Goal: Find specific page/section: Find specific page/section

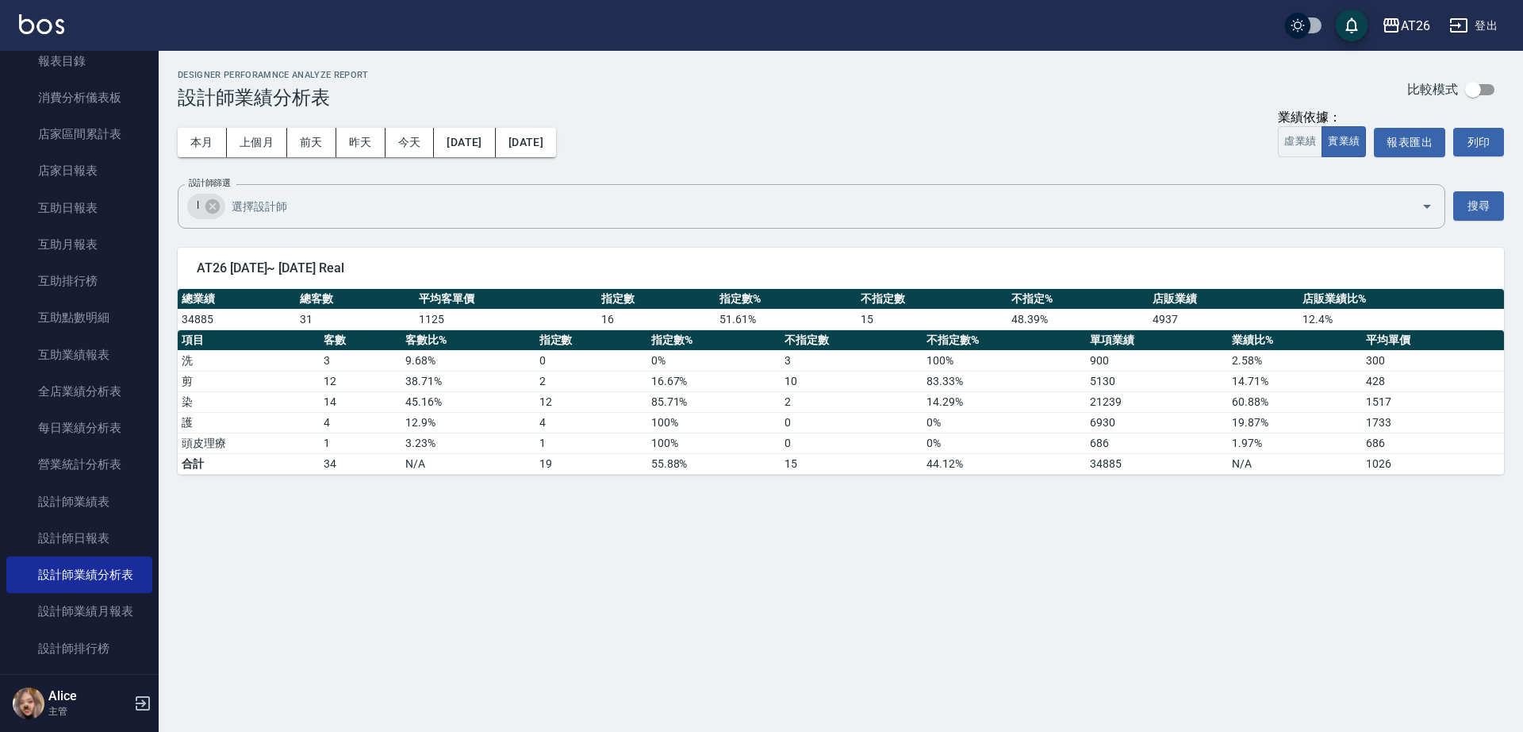
scroll to position [298, 0]
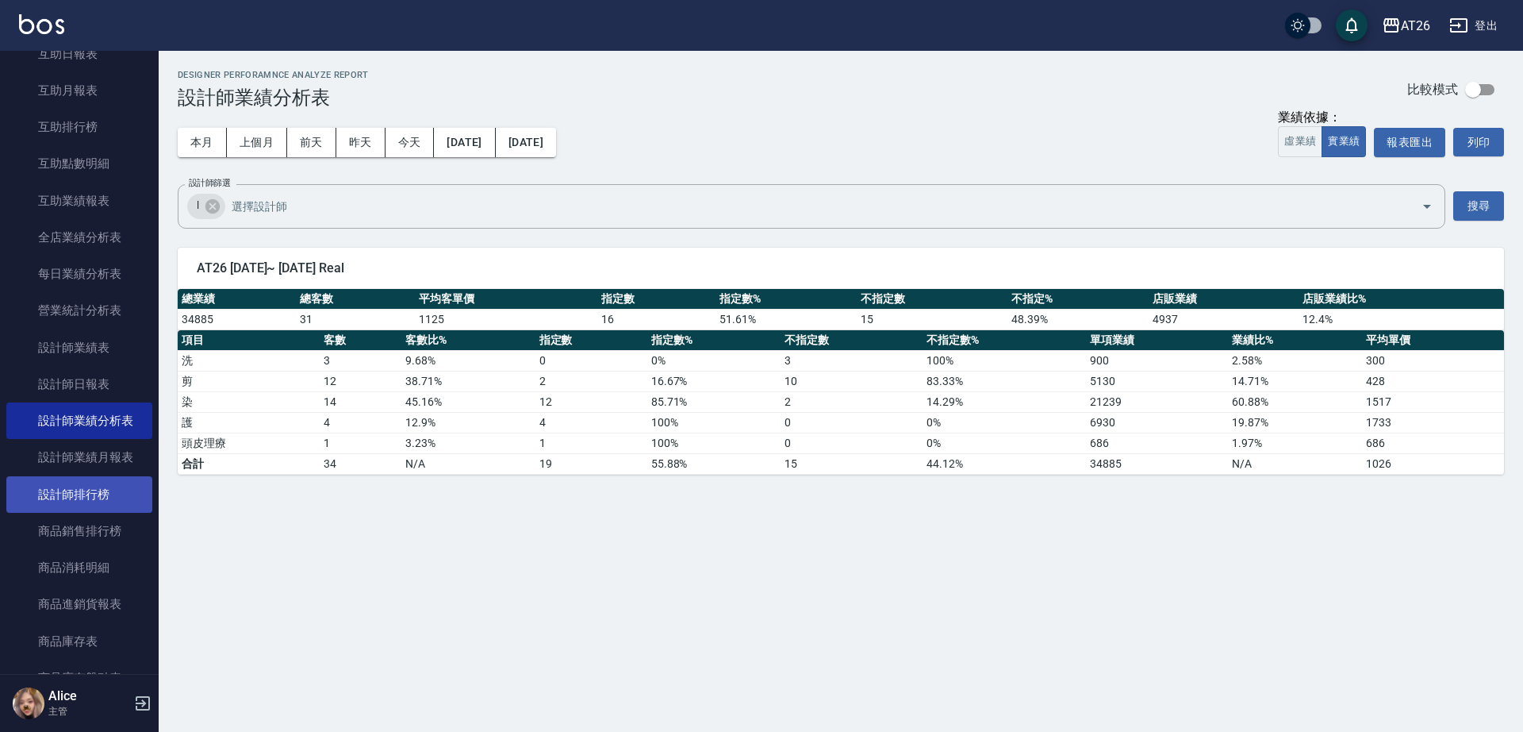
click at [117, 478] on link "設計師排行榜" at bounding box center [79, 494] width 146 height 36
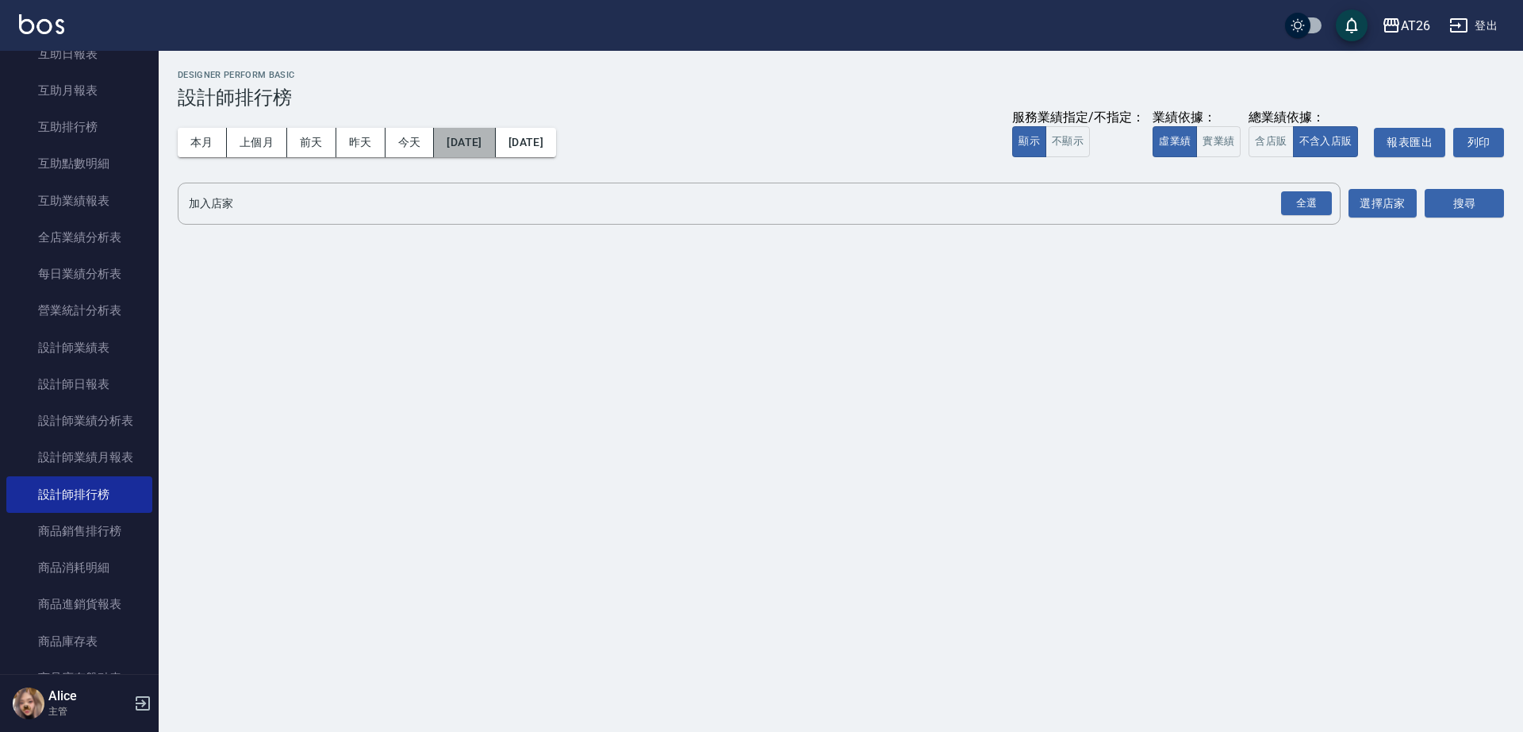
click at [495, 133] on button "[DATE]" at bounding box center [464, 142] width 61 height 29
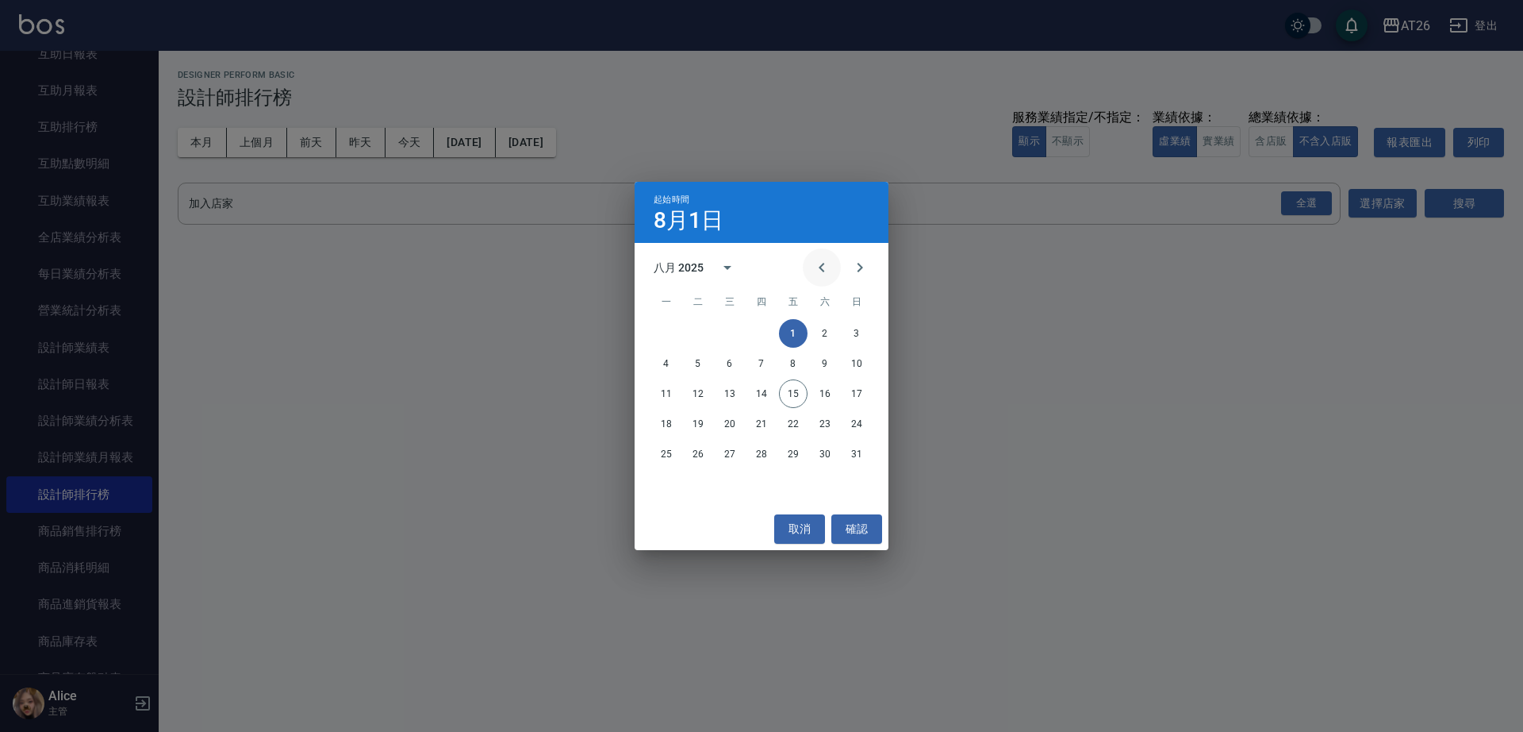
click at [824, 264] on icon "Previous month" at bounding box center [822, 267] width 19 height 19
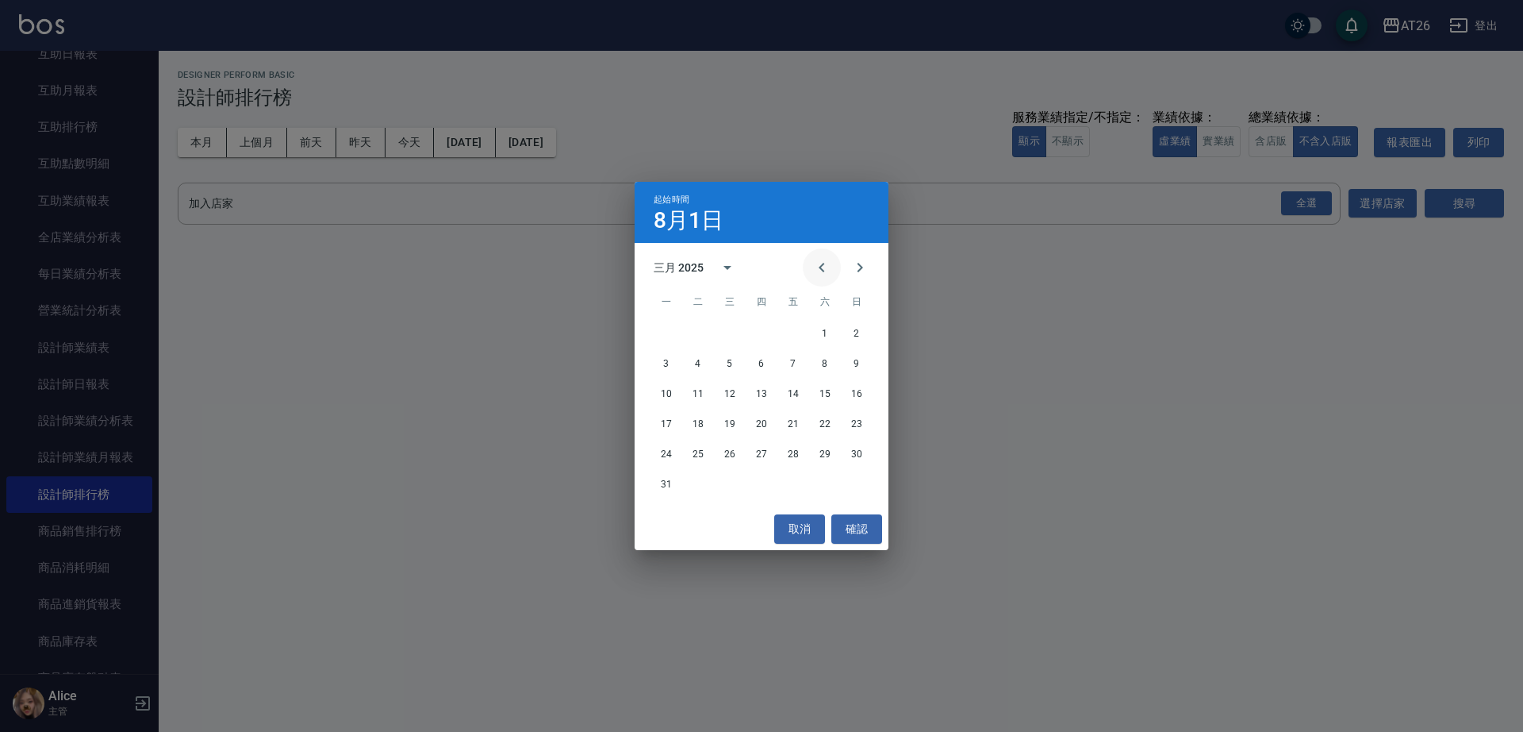
click at [825, 264] on icon "Previous month" at bounding box center [822, 267] width 19 height 19
click at [825, 270] on icon "Previous month" at bounding box center [822, 267] width 19 height 19
click at [720, 331] on button "1" at bounding box center [730, 333] width 29 height 29
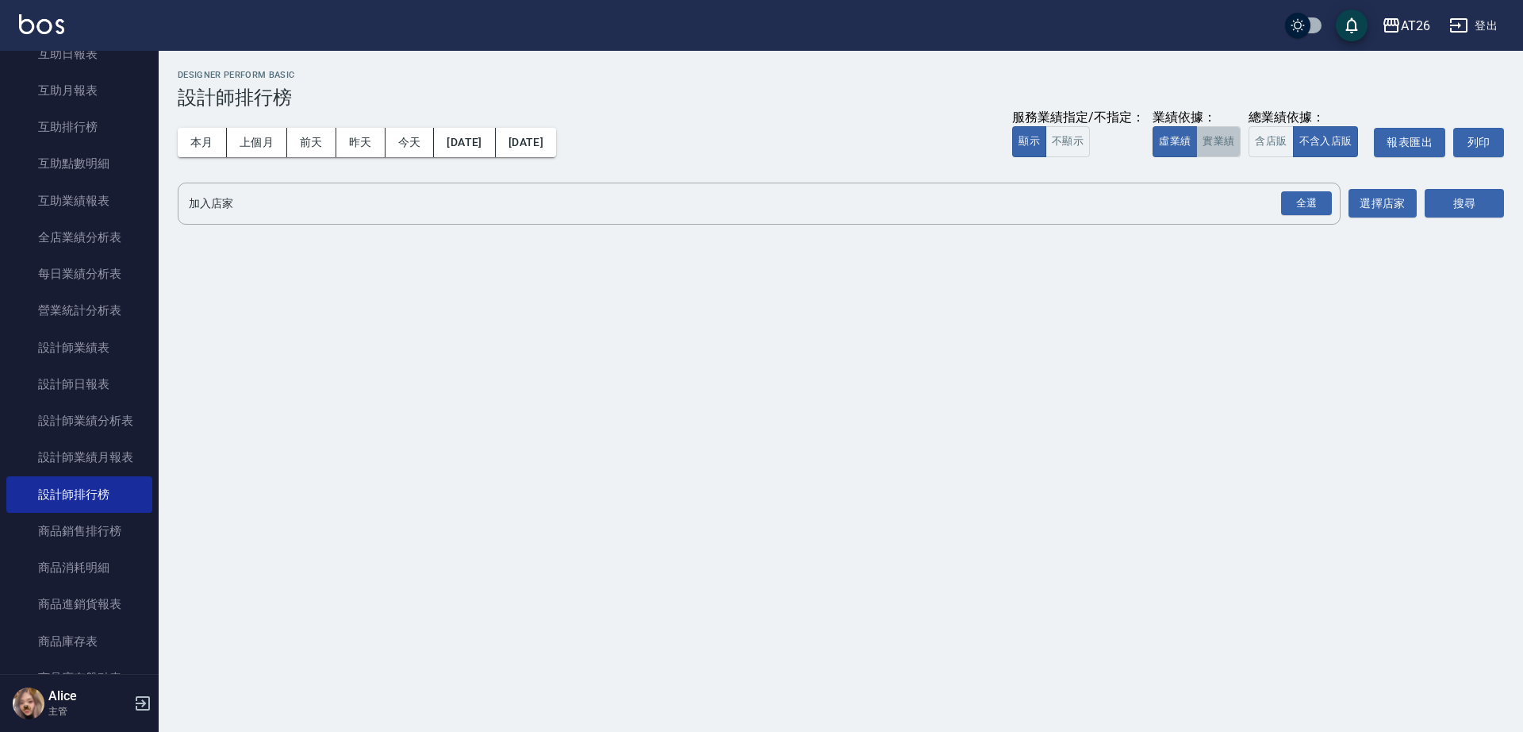
click at [1206, 144] on button "實業績" at bounding box center [1219, 141] width 44 height 31
click at [1265, 191] on input "加入店家" at bounding box center [747, 204] width 1125 height 28
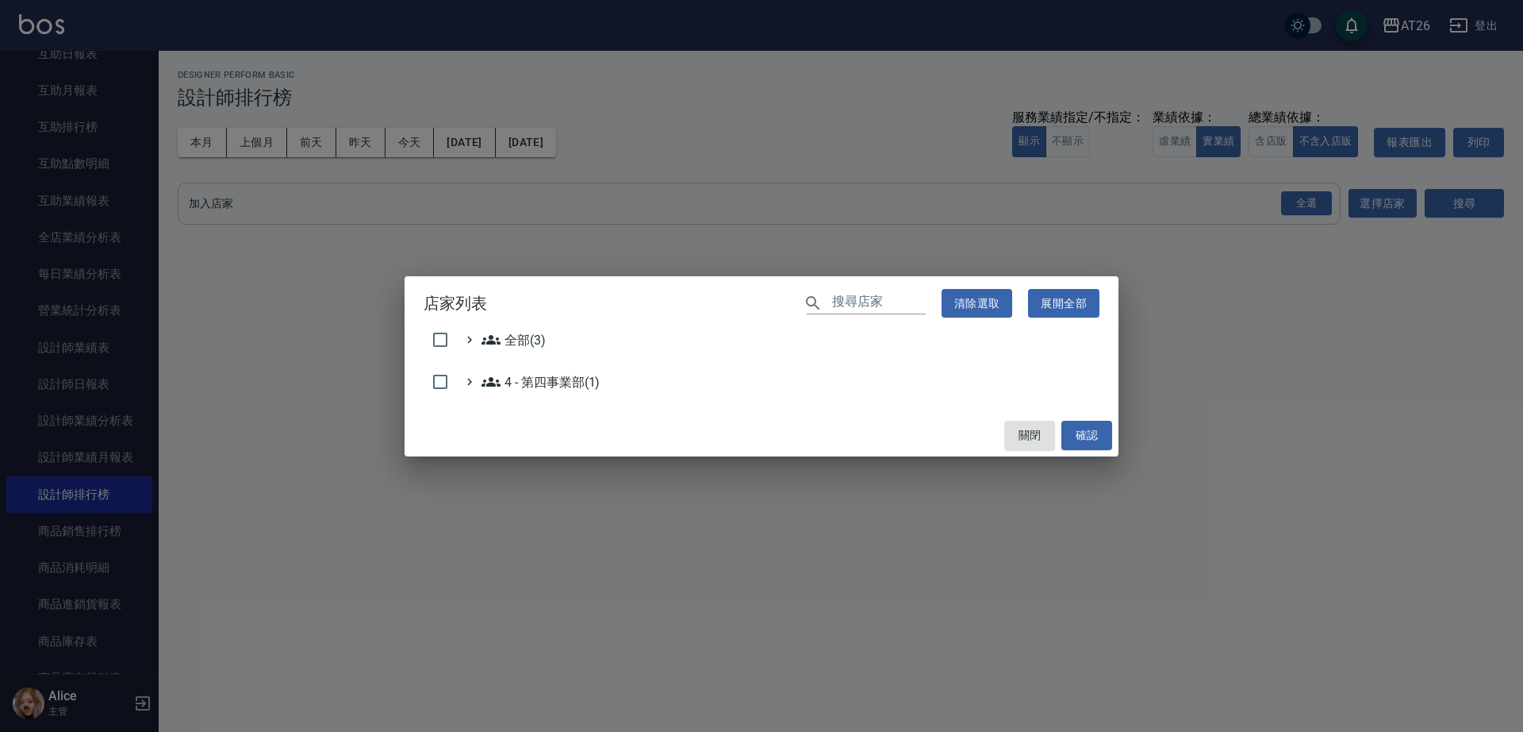
click at [1289, 202] on div "店家列表 ​ 清除選取 展開全部 全部(3) 4 - 第四事業部(1) 關閉 確認" at bounding box center [761, 366] width 1523 height 732
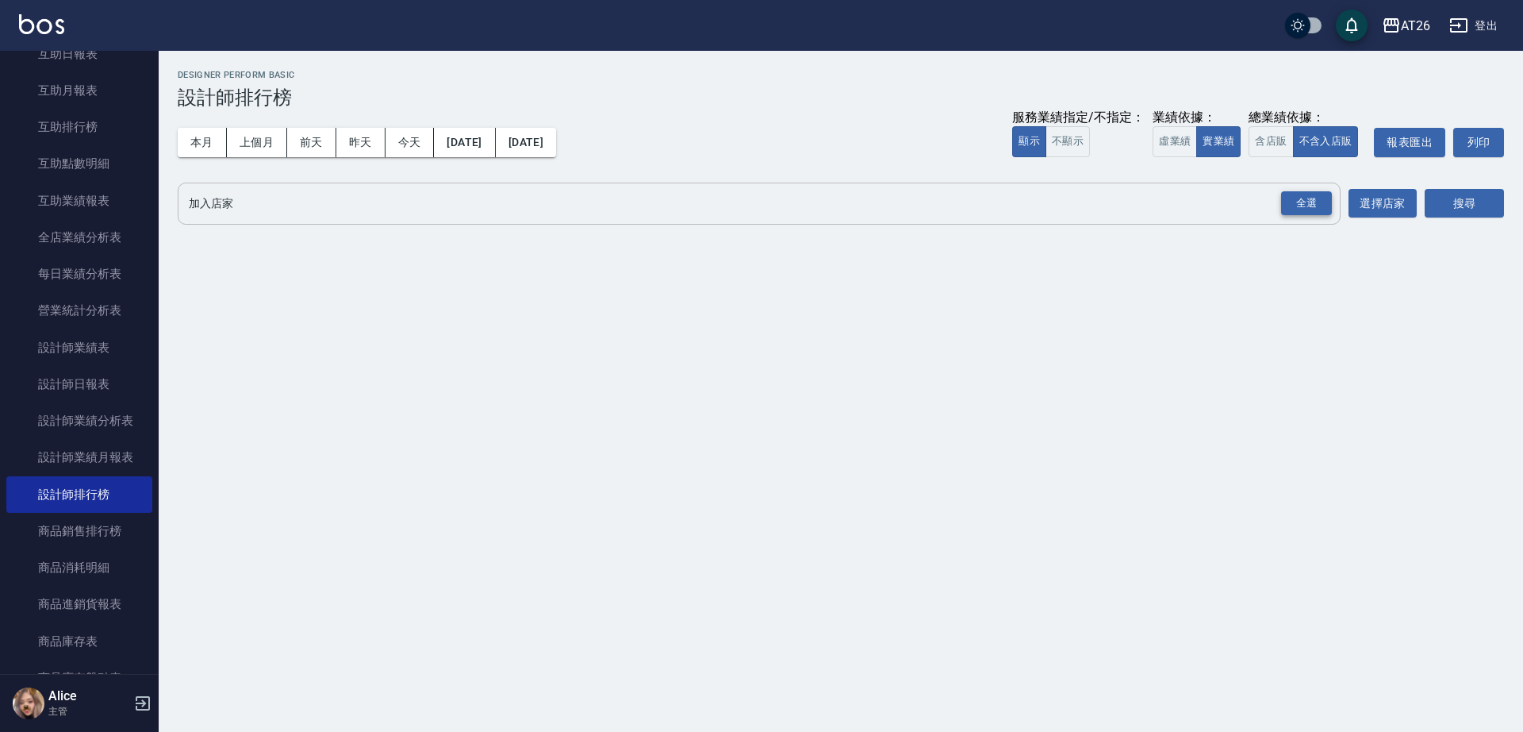
click at [1284, 206] on div "全選" at bounding box center [1306, 203] width 51 height 25
click at [1433, 204] on button "搜尋" at bounding box center [1464, 204] width 79 height 29
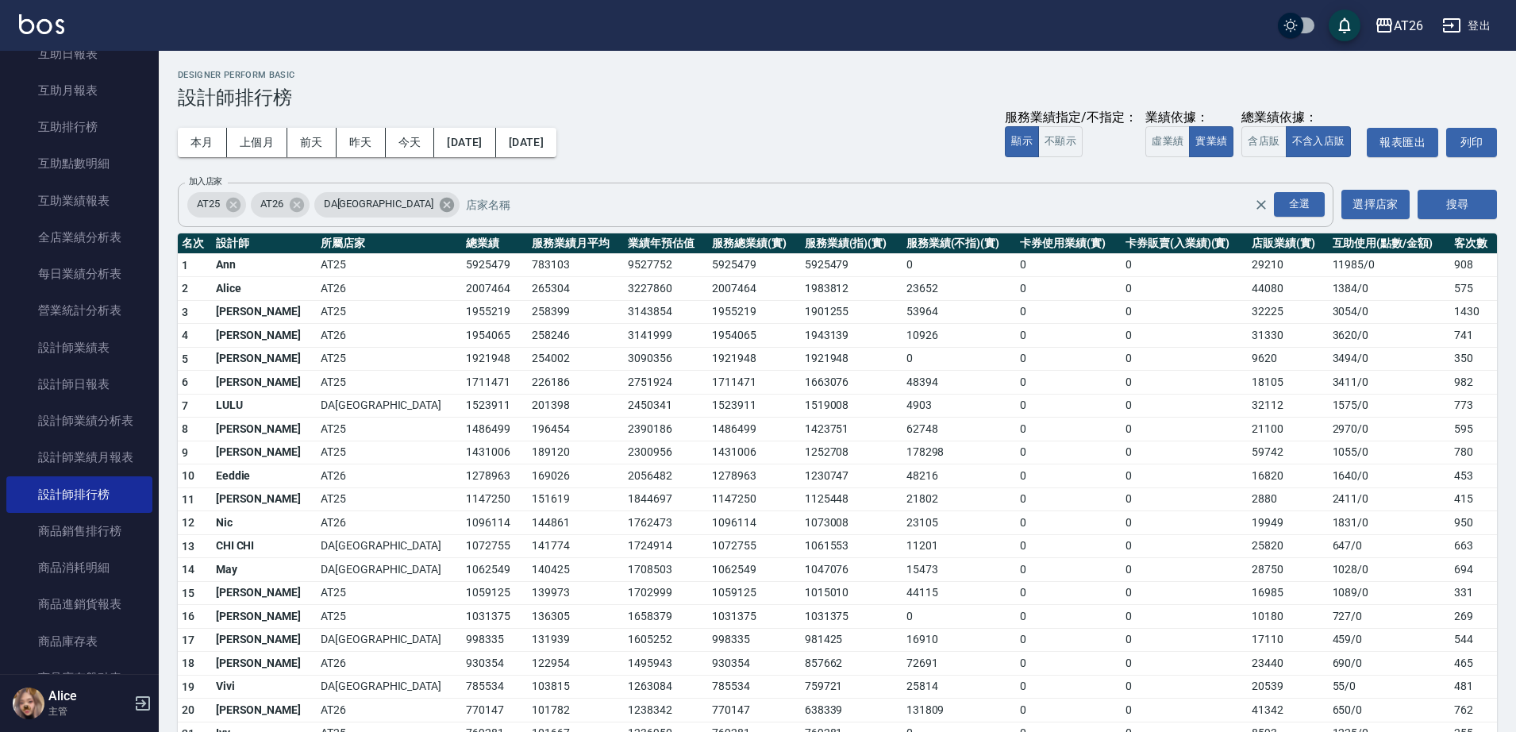
click at [438, 209] on icon at bounding box center [446, 204] width 17 height 17
click at [239, 212] on icon at bounding box center [233, 204] width 17 height 17
click at [1293, 199] on div "全選" at bounding box center [1299, 204] width 51 height 25
click at [236, 210] on icon at bounding box center [233, 204] width 14 height 14
click at [376, 204] on icon at bounding box center [383, 204] width 14 height 14
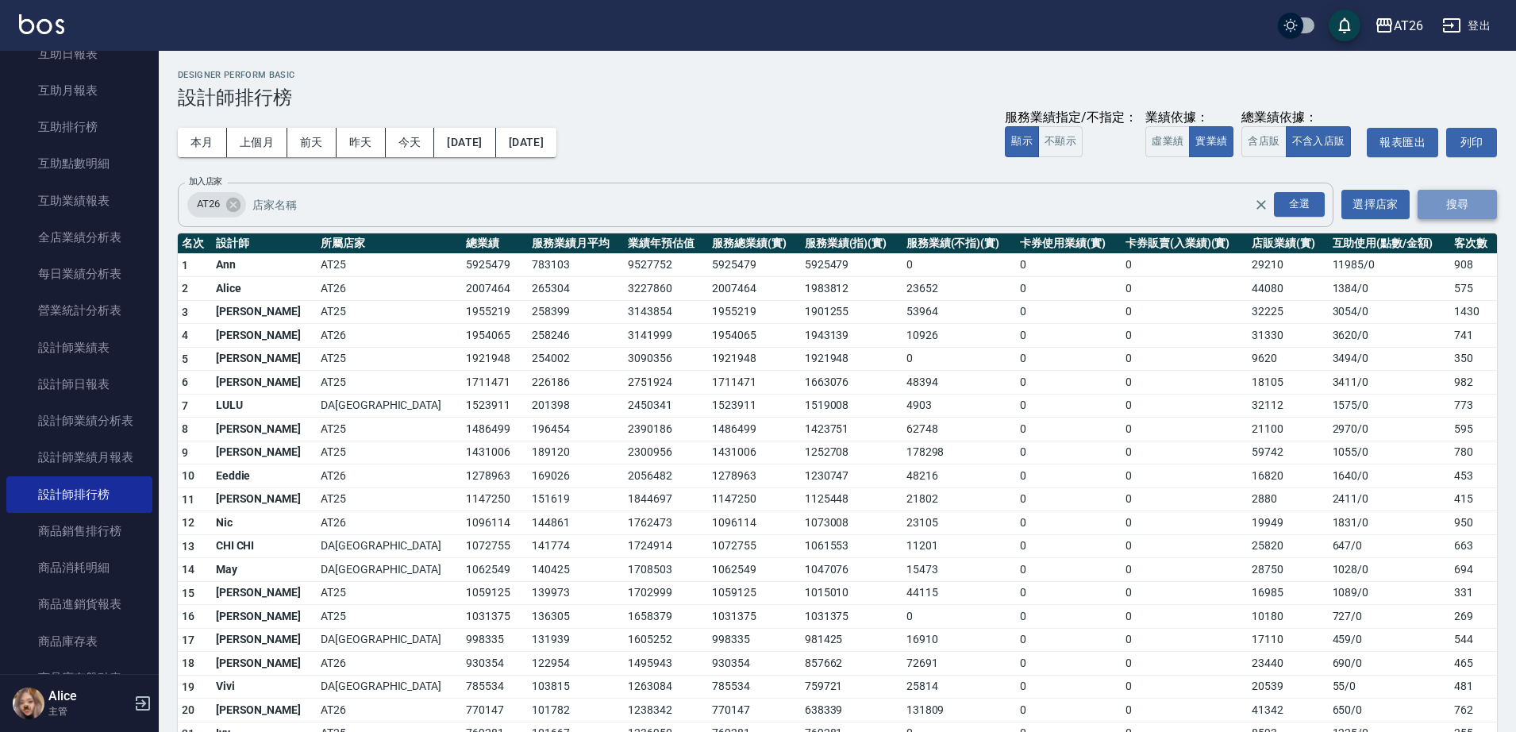
click at [1431, 210] on button "搜尋" at bounding box center [1456, 204] width 79 height 29
